Goal: Information Seeking & Learning: Learn about a topic

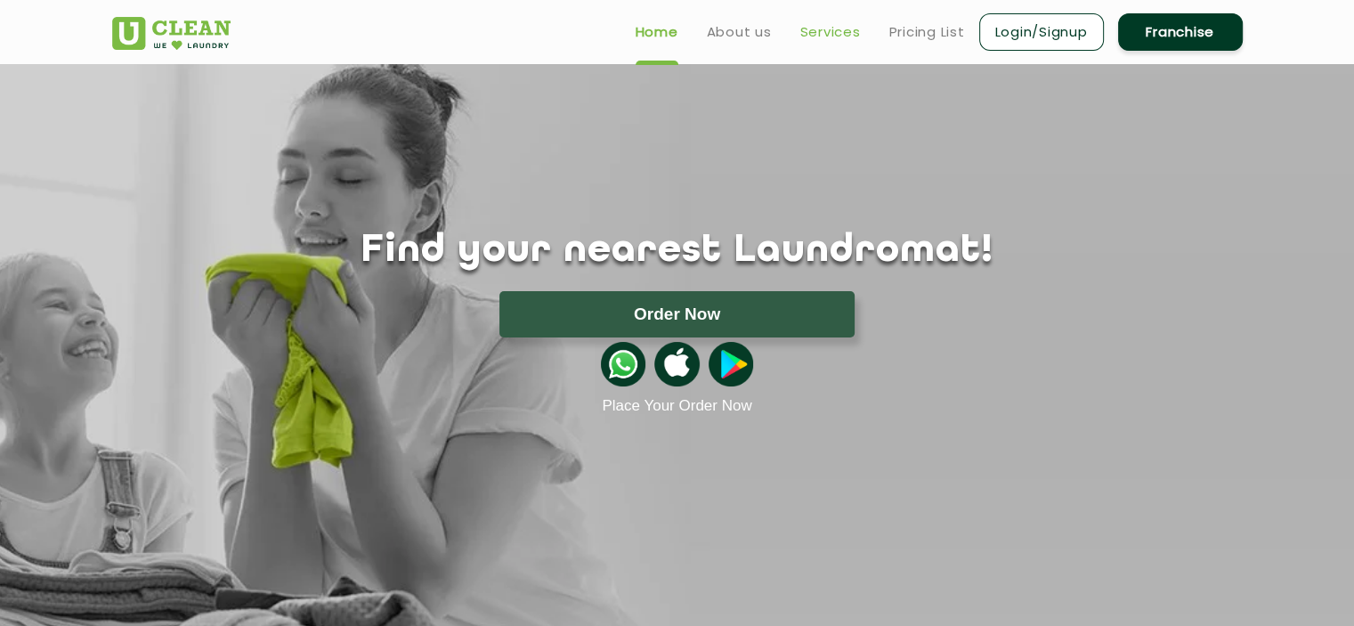
click at [825, 38] on link "Services" at bounding box center [830, 31] width 61 height 21
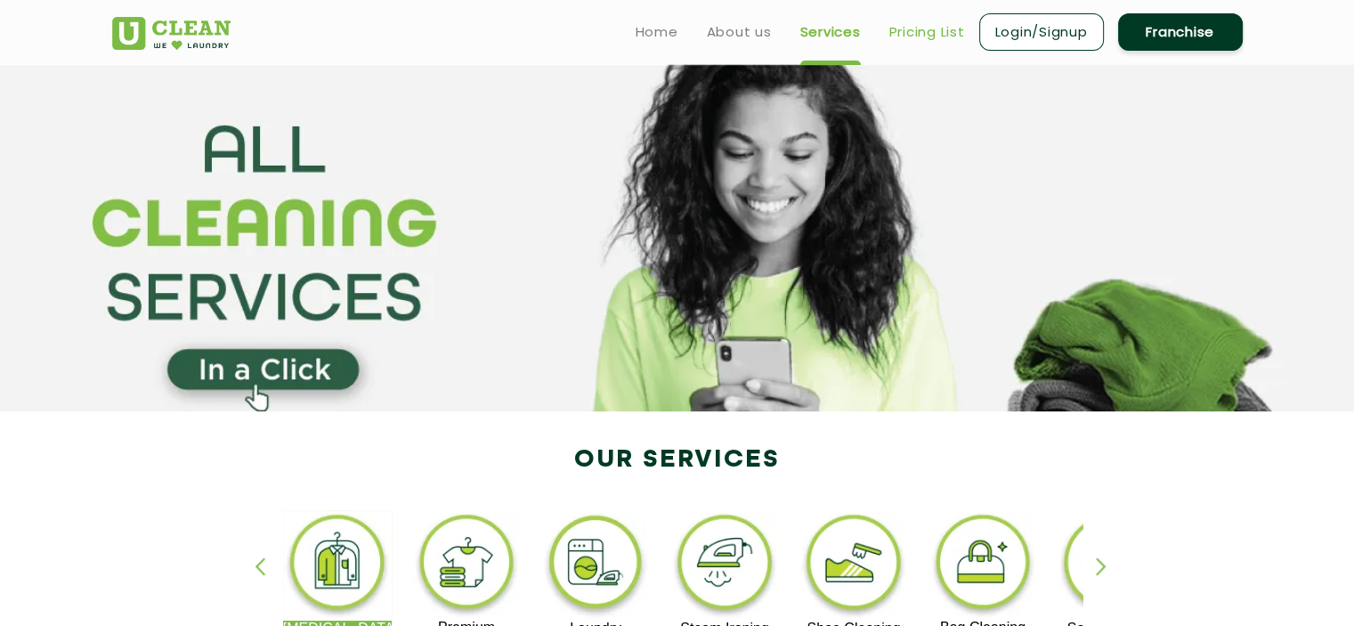
click at [904, 41] on link "Pricing List" at bounding box center [927, 31] width 76 height 21
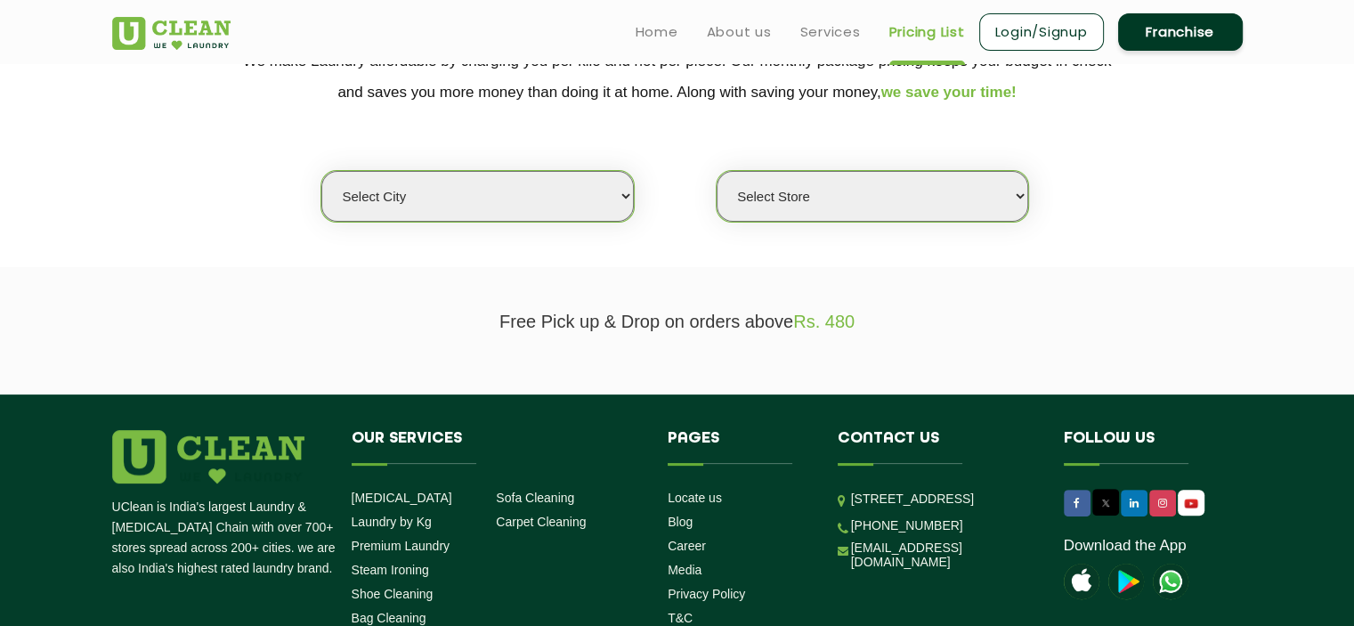
scroll to position [392, 0]
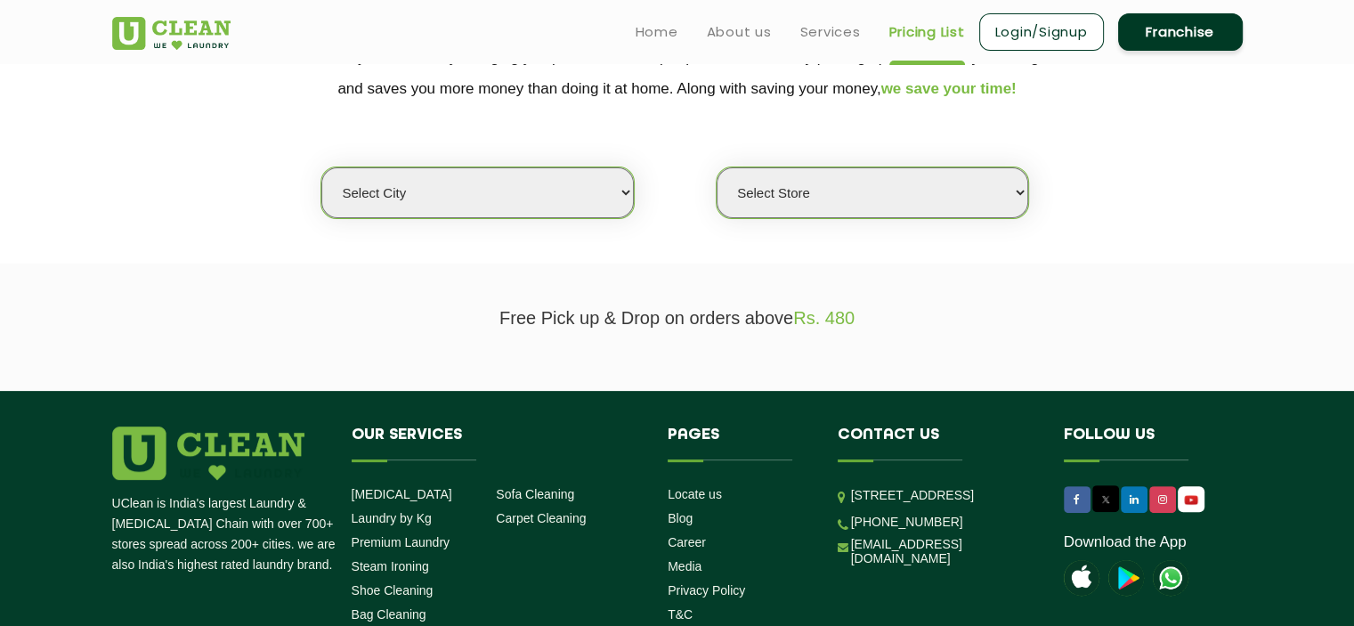
click at [601, 199] on select "Select city [GEOGRAPHIC_DATA] [GEOGRAPHIC_DATA] [GEOGRAPHIC_DATA] [GEOGRAPHIC_D…" at bounding box center [477, 192] width 312 height 51
click at [732, 213] on select "Select Store" at bounding box center [873, 192] width 312 height 51
click at [626, 208] on select "Select city [GEOGRAPHIC_DATA] [GEOGRAPHIC_DATA] [GEOGRAPHIC_DATA] [GEOGRAPHIC_D…" at bounding box center [477, 192] width 312 height 51
click at [321, 167] on select "Select city [GEOGRAPHIC_DATA] [GEOGRAPHIC_DATA] [GEOGRAPHIC_DATA] [GEOGRAPHIC_D…" at bounding box center [477, 192] width 312 height 51
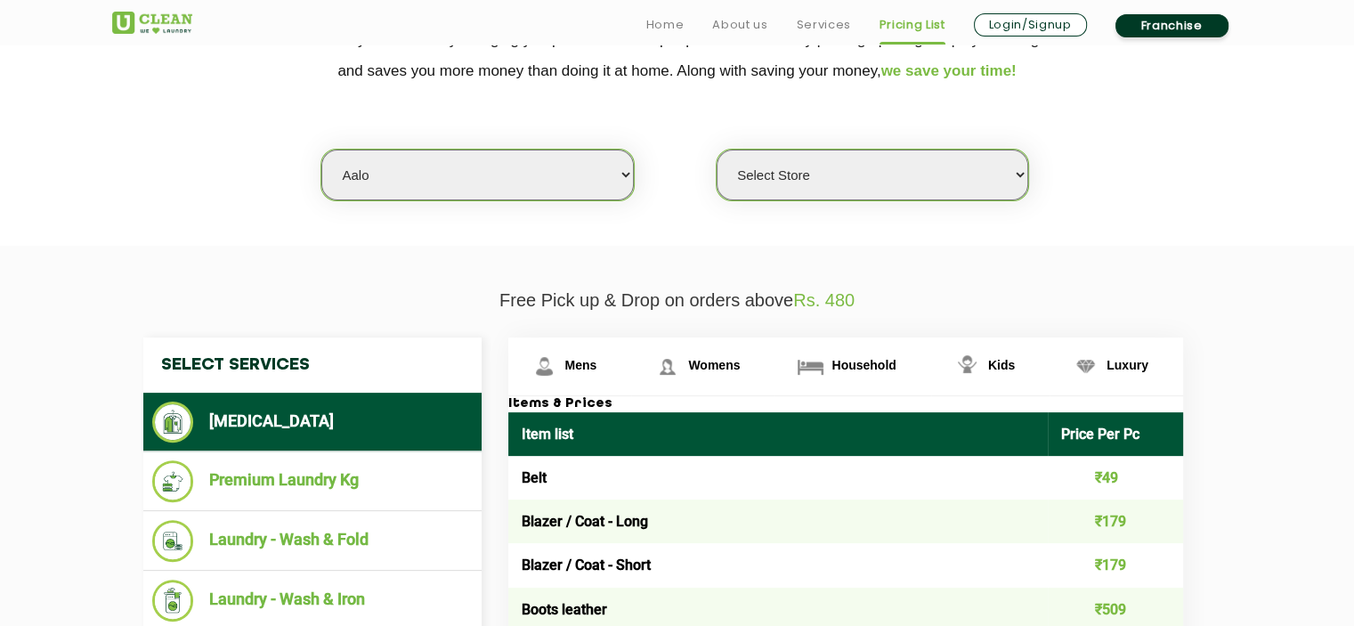
scroll to position [410, 0]
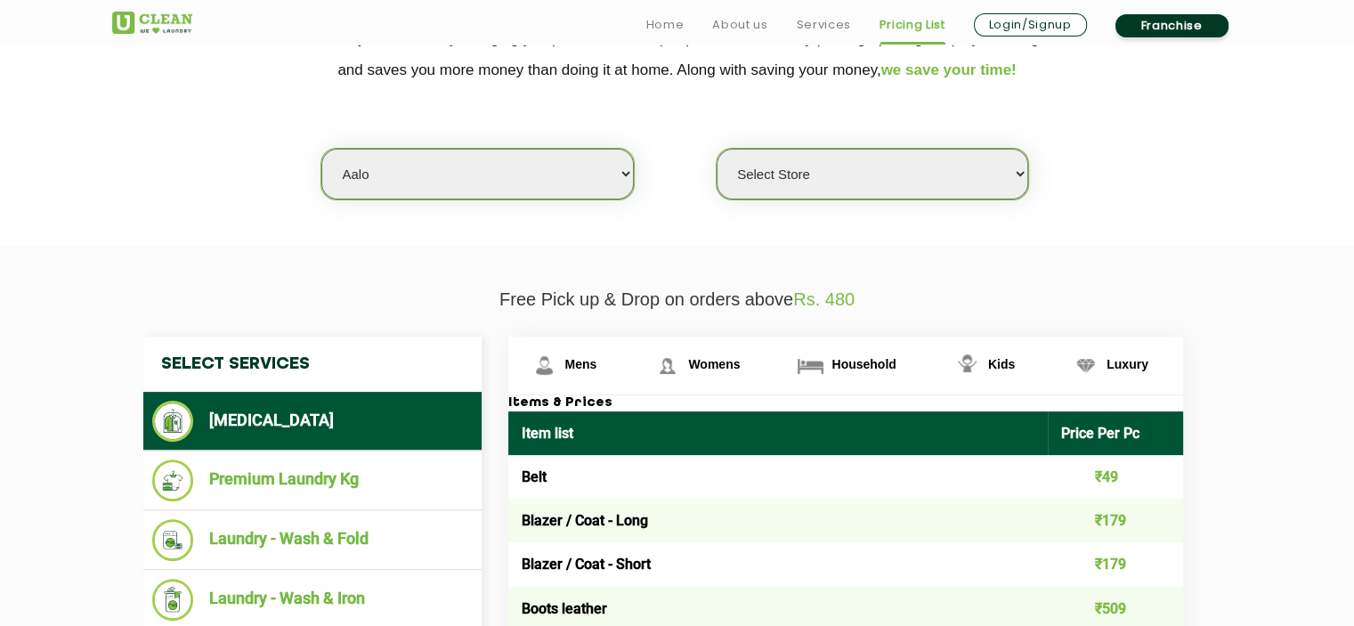
click at [588, 162] on select "Select city [GEOGRAPHIC_DATA] [GEOGRAPHIC_DATA] [GEOGRAPHIC_DATA] [GEOGRAPHIC_D…" at bounding box center [477, 174] width 312 height 51
click at [321, 149] on select "Select city [GEOGRAPHIC_DATA] [GEOGRAPHIC_DATA] [GEOGRAPHIC_DATA] [GEOGRAPHIC_D…" at bounding box center [477, 174] width 312 height 51
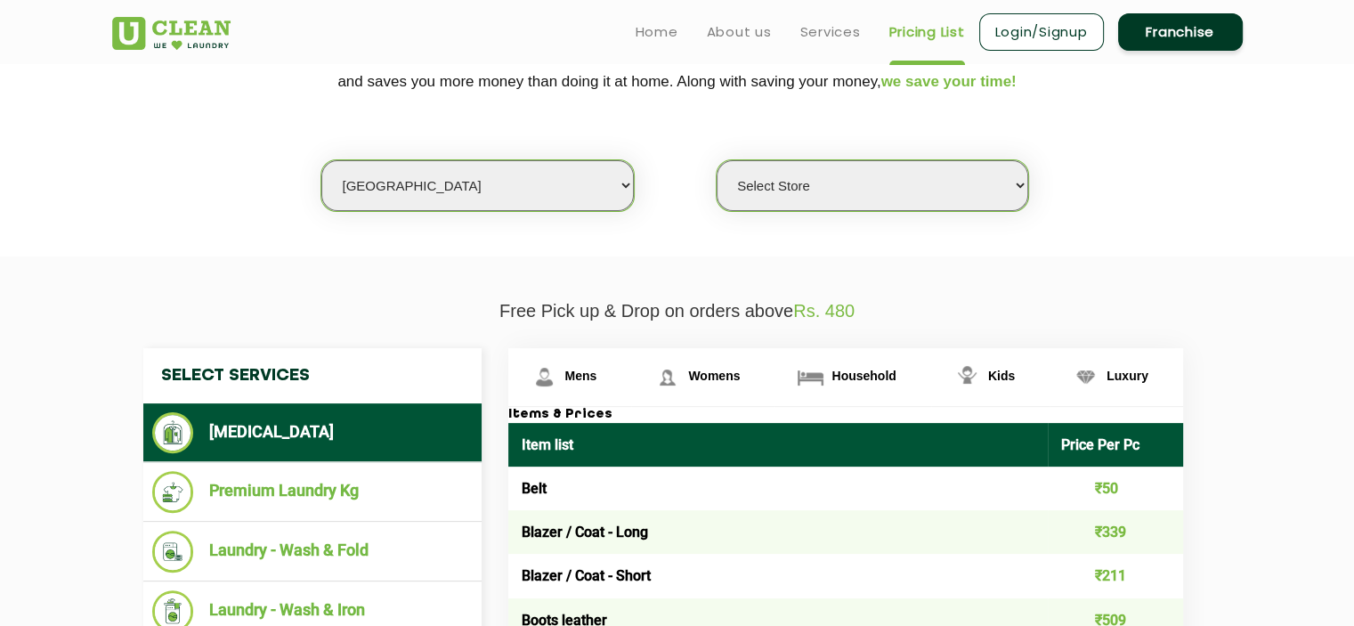
scroll to position [397, 0]
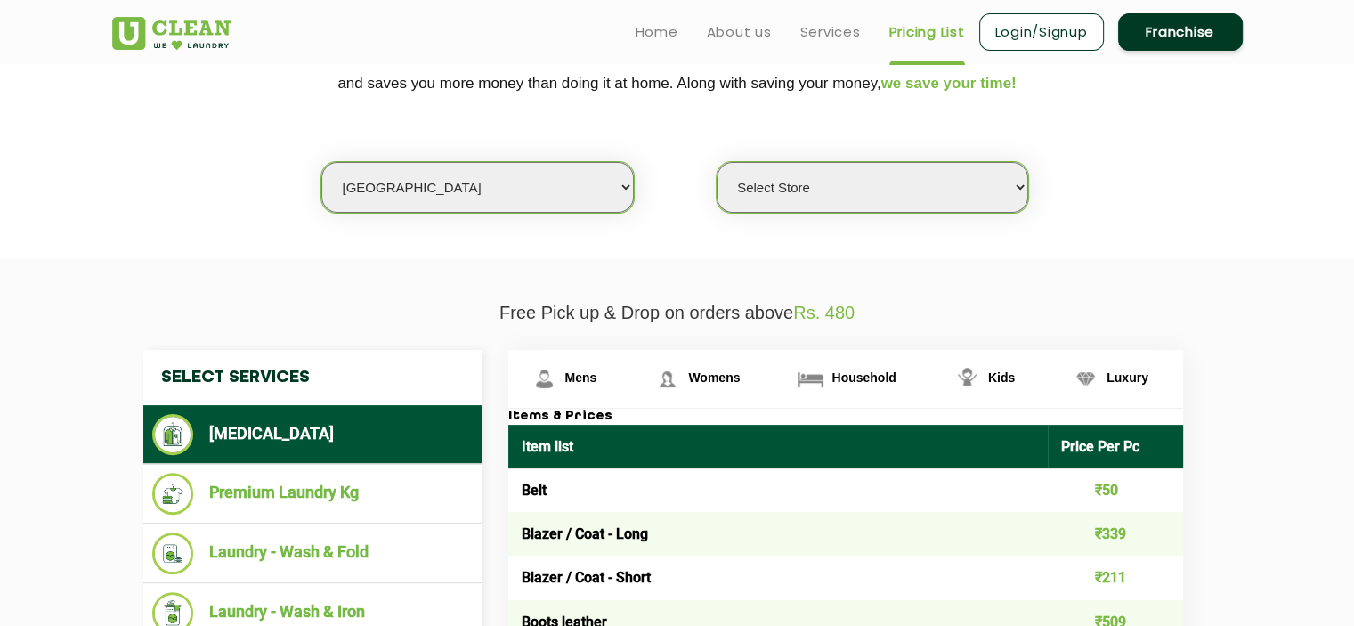
click at [573, 184] on select "Select city [GEOGRAPHIC_DATA] [GEOGRAPHIC_DATA] [GEOGRAPHIC_DATA] [GEOGRAPHIC_D…" at bounding box center [477, 187] width 312 height 51
select select "93"
click at [321, 162] on select "Select city [GEOGRAPHIC_DATA] [GEOGRAPHIC_DATA] [GEOGRAPHIC_DATA] [GEOGRAPHIC_D…" at bounding box center [477, 187] width 312 height 51
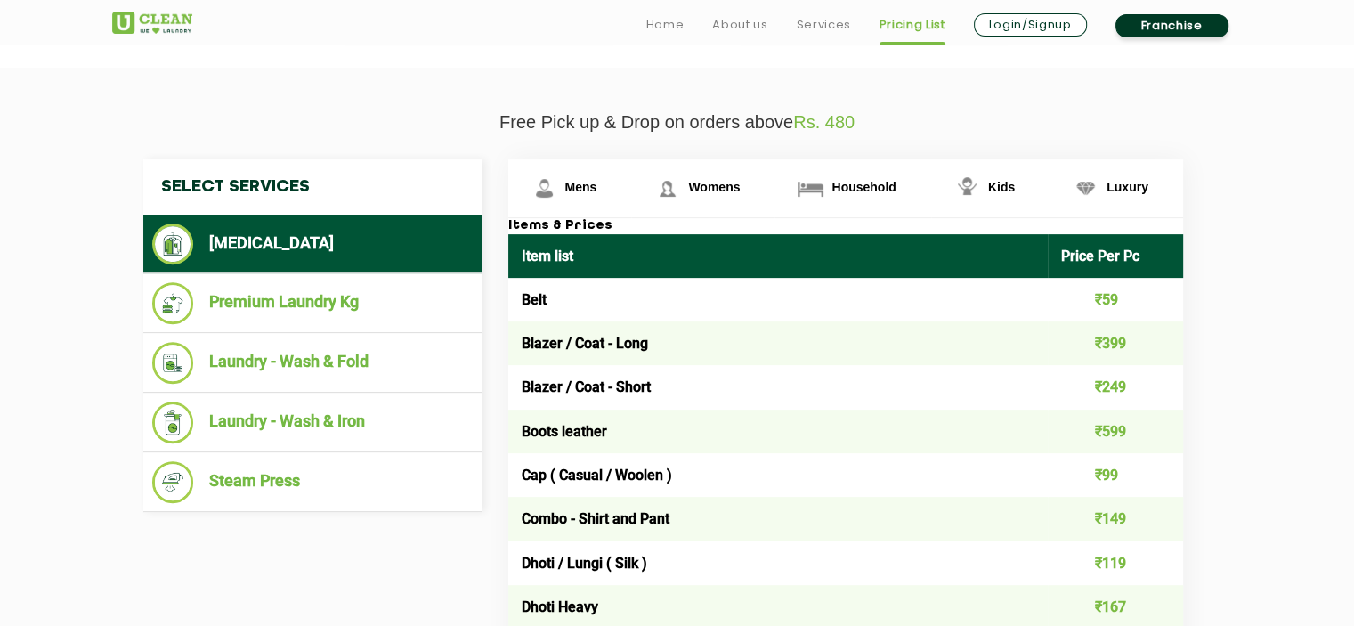
scroll to position [595, 0]
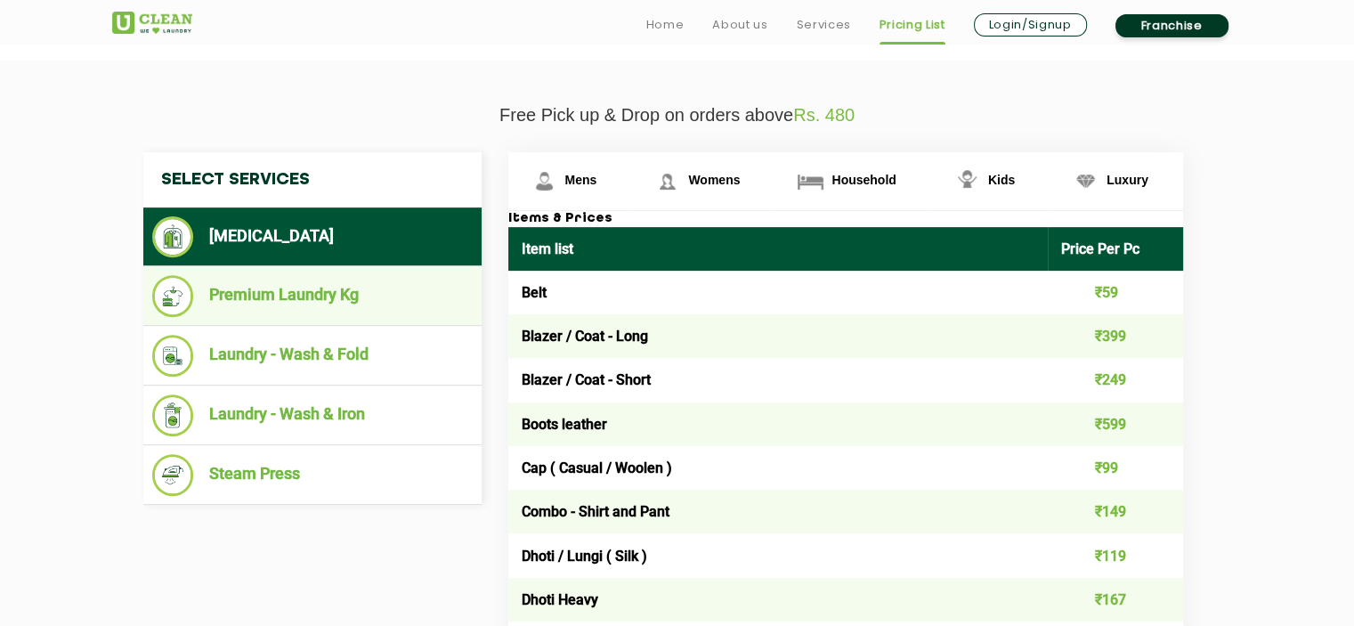
click at [384, 296] on li "Premium Laundry Kg" at bounding box center [312, 296] width 321 height 42
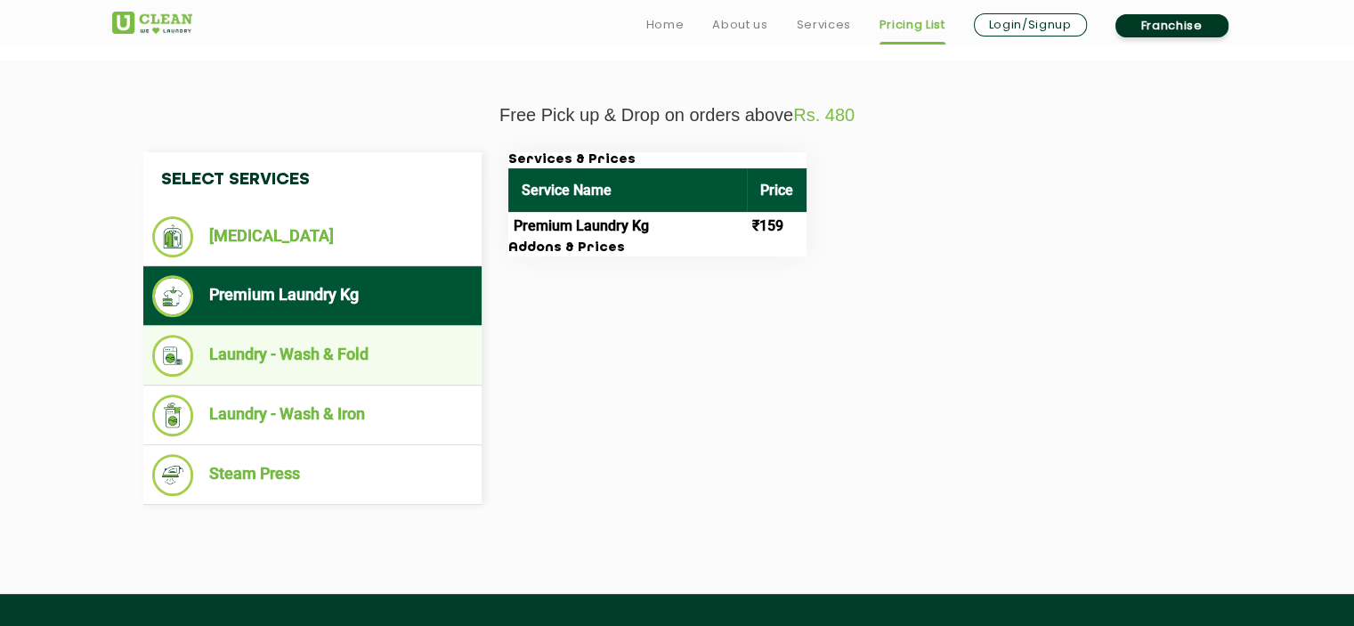
click at [368, 364] on li "Laundry - Wash & Fold" at bounding box center [312, 356] width 321 height 42
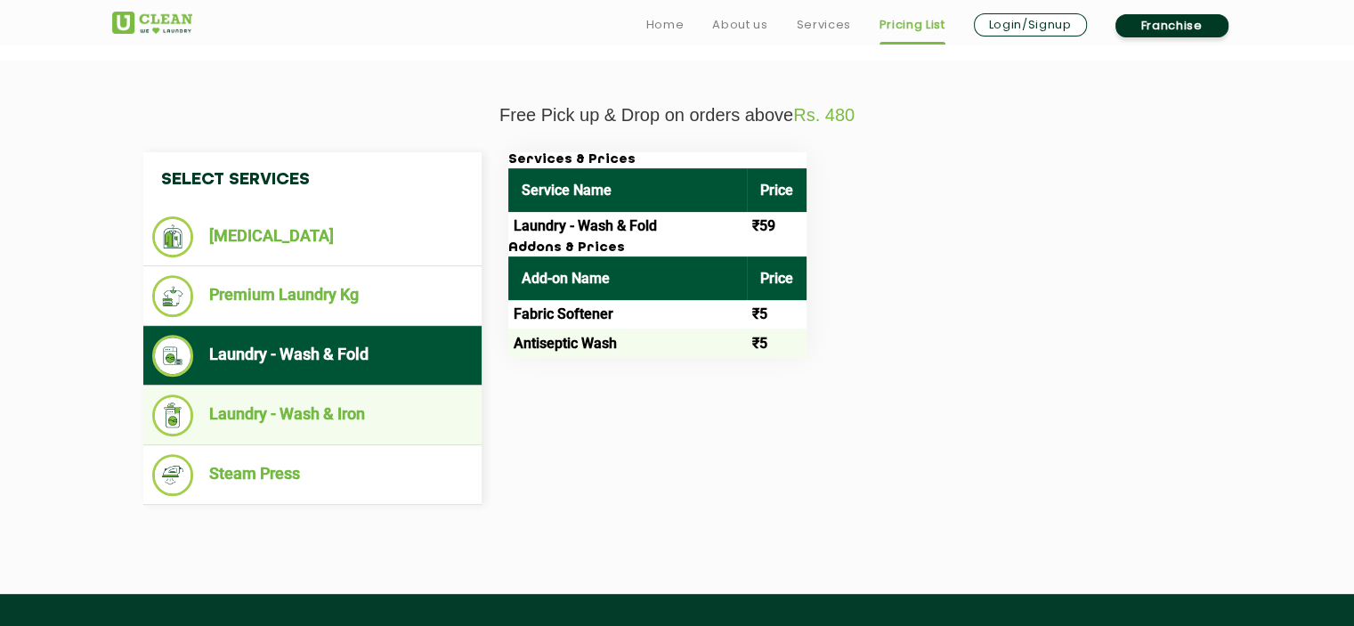
click at [366, 415] on li "Laundry - Wash & Iron" at bounding box center [312, 415] width 321 height 42
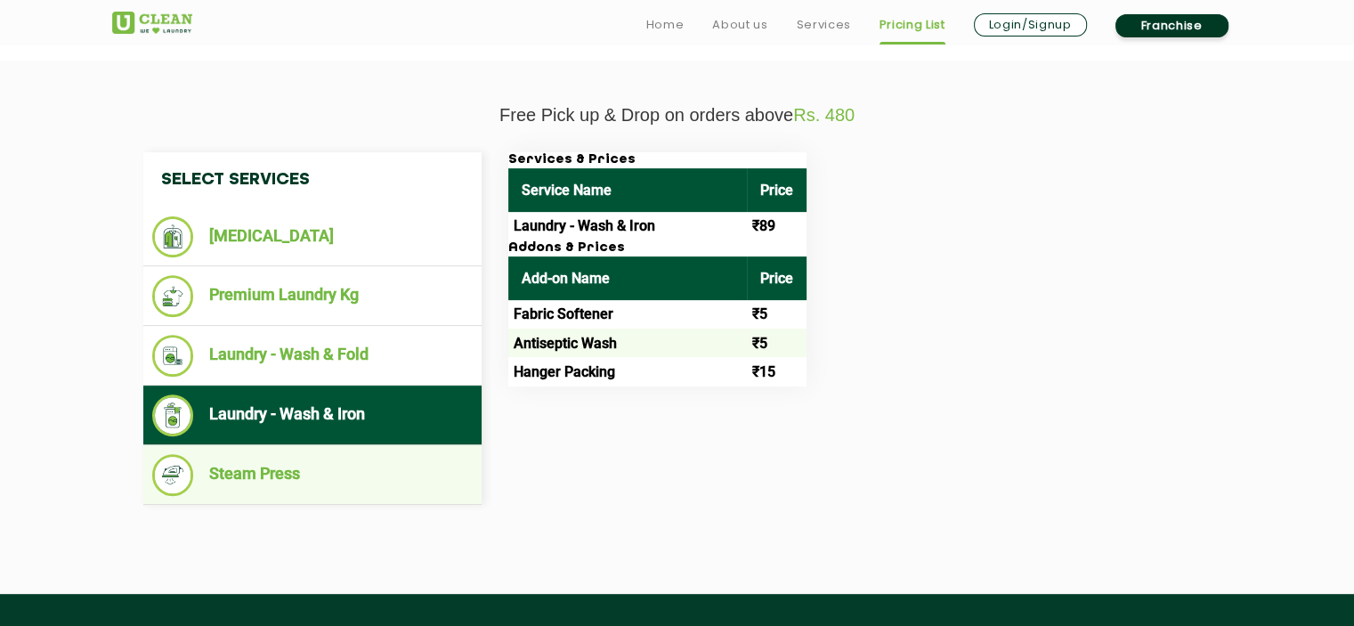
click at [344, 459] on li "Steam Press" at bounding box center [312, 475] width 321 height 42
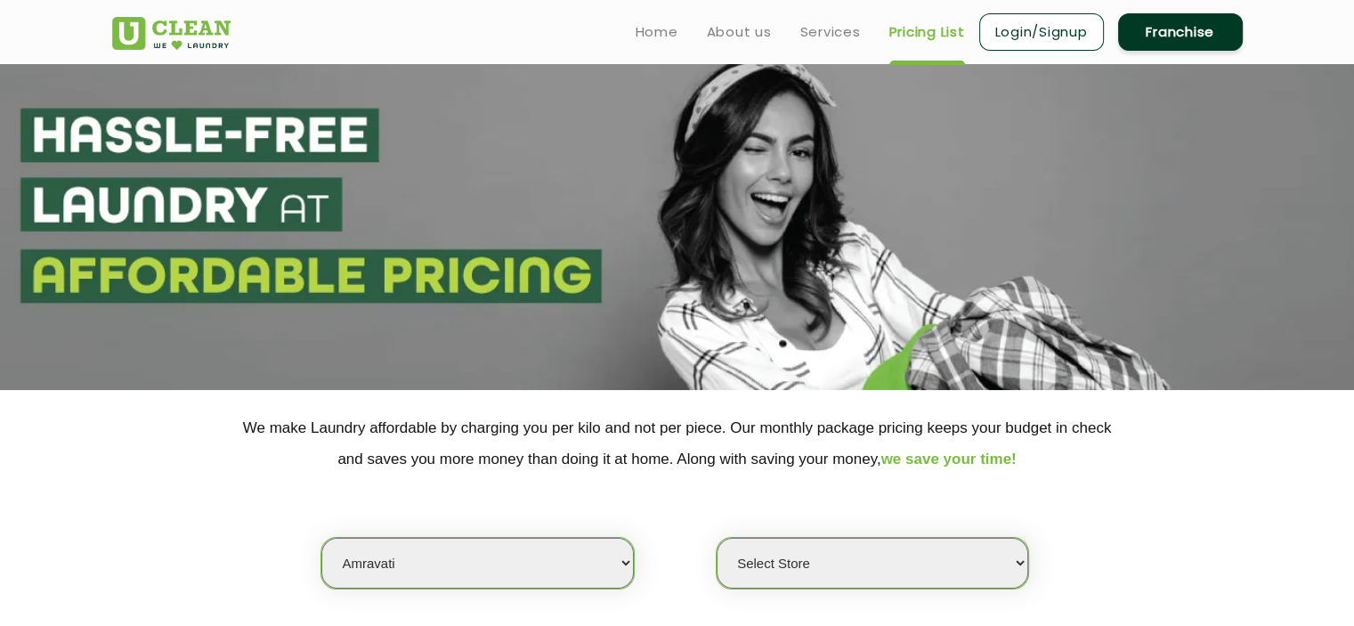
scroll to position [0, 0]
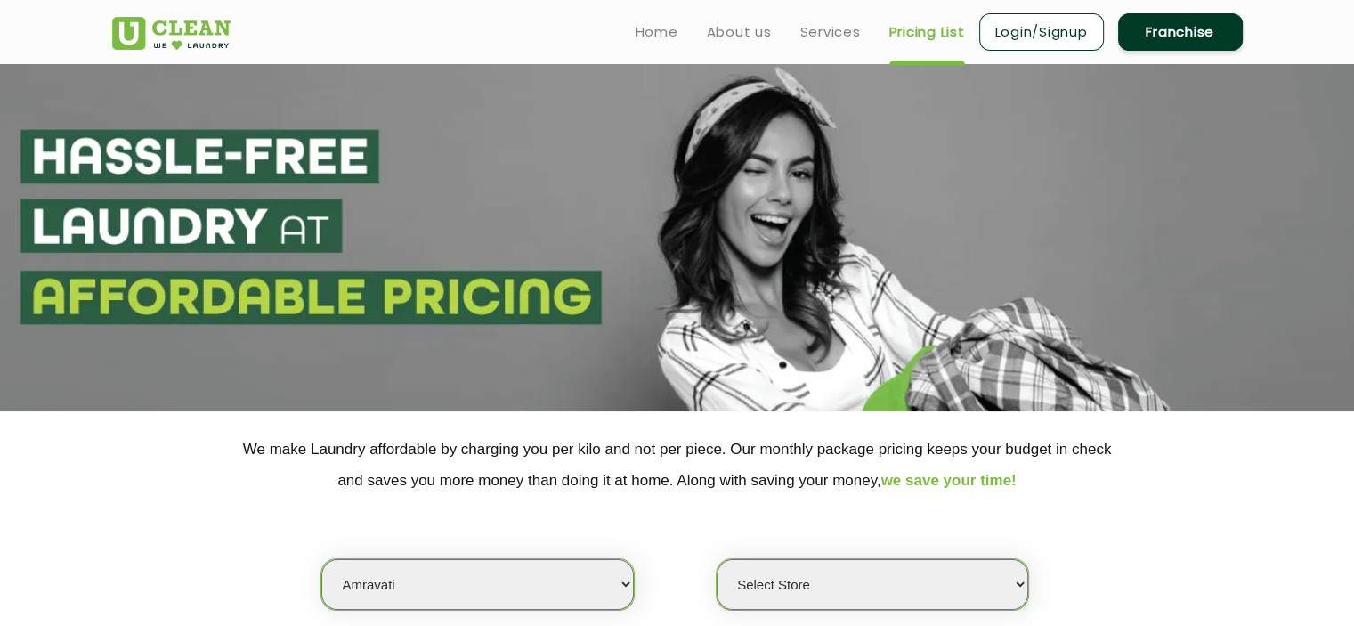
click at [651, 45] on ul "Home About us Services Pricing List Login/Signup Franchise" at bounding box center [931, 32] width 621 height 42
click at [661, 35] on link "Home" at bounding box center [657, 31] width 43 height 21
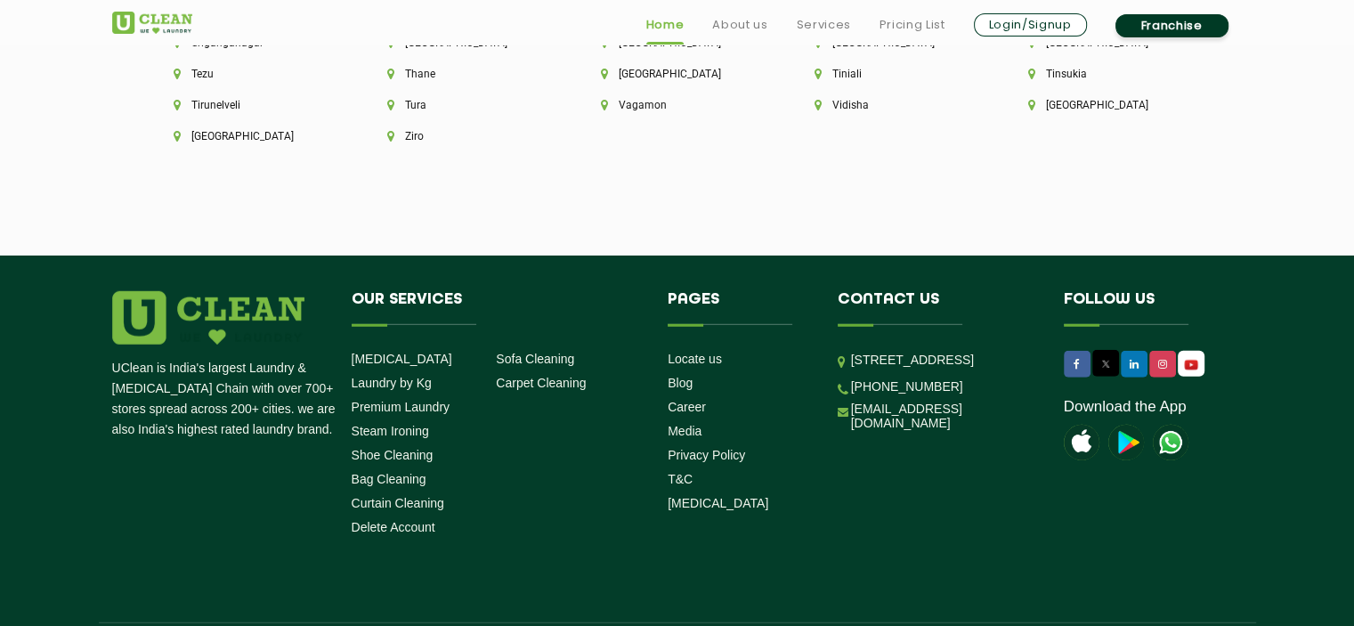
scroll to position [5049, 0]
